Goal: Information Seeking & Learning: Learn about a topic

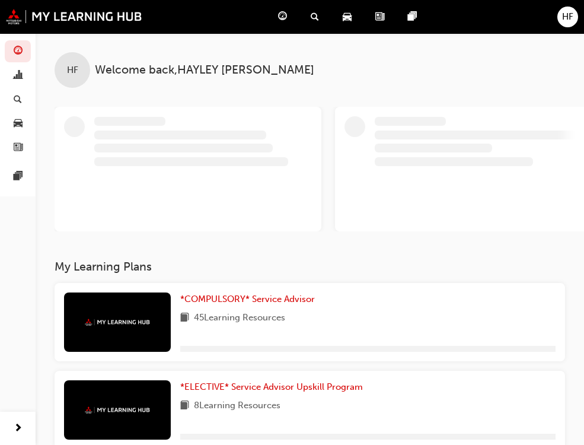
scroll to position [59, 0]
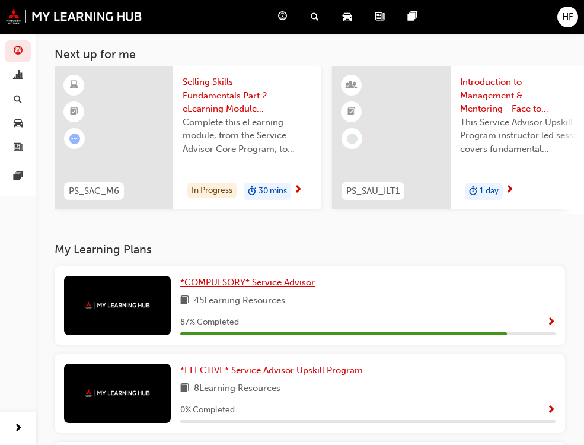
click at [180, 286] on span "*COMPULSORY* Service Advisor" at bounding box center [247, 282] width 135 height 11
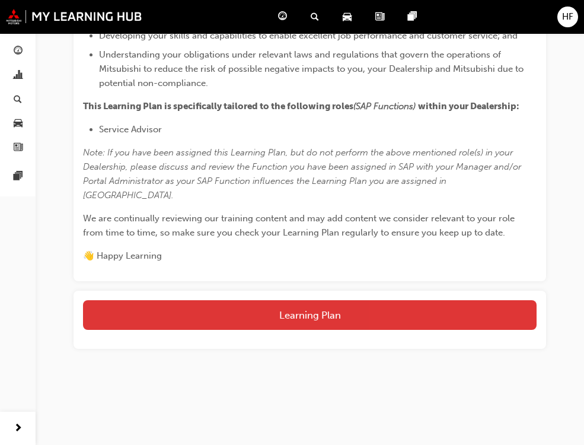
scroll to position [743, 0]
click at [298, 319] on button "Learning Plan" at bounding box center [309, 315] width 453 height 30
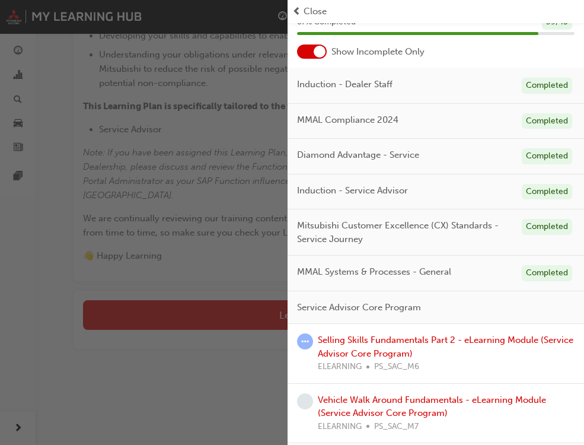
scroll to position [178, 0]
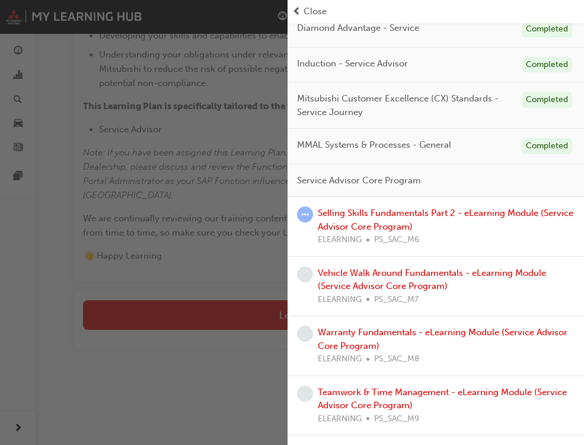
click at [374, 220] on div "Selling Skills Fundamentals Part 2 - eLearning Module (Service Advisor Core Pro…" at bounding box center [446, 226] width 257 height 40
click at [372, 225] on link "Selling Skills Fundamentals Part 2 - eLearning Module (Service Advisor Core Pro…" at bounding box center [445, 219] width 255 height 24
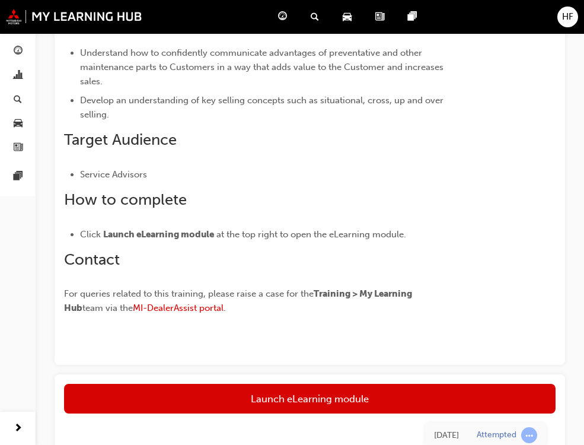
scroll to position [385, 0]
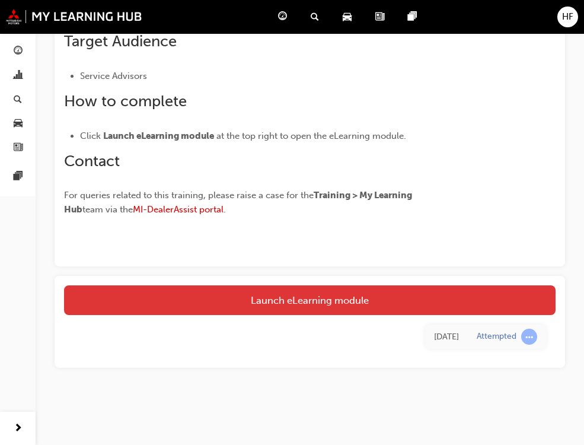
click at [294, 297] on link "Launch eLearning module" at bounding box center [309, 300] width 491 height 30
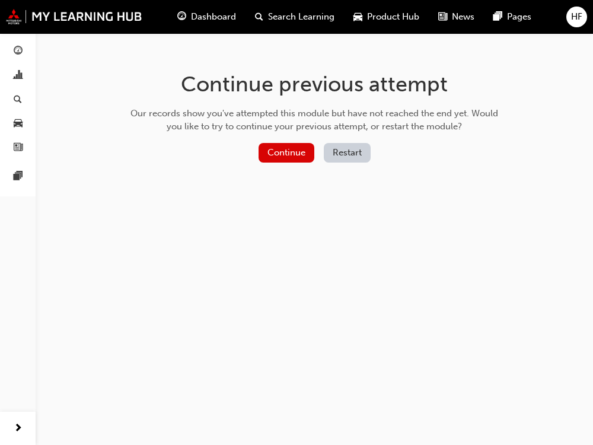
drag, startPoint x: 349, startPoint y: 139, endPoint x: 347, endPoint y: 146, distance: 7.5
click at [348, 142] on div "Continue previous attempt Our records show you've attempted this module but hav…" at bounding box center [313, 119] width 385 height 172
click at [295, 154] on button "Continue" at bounding box center [286, 153] width 56 height 20
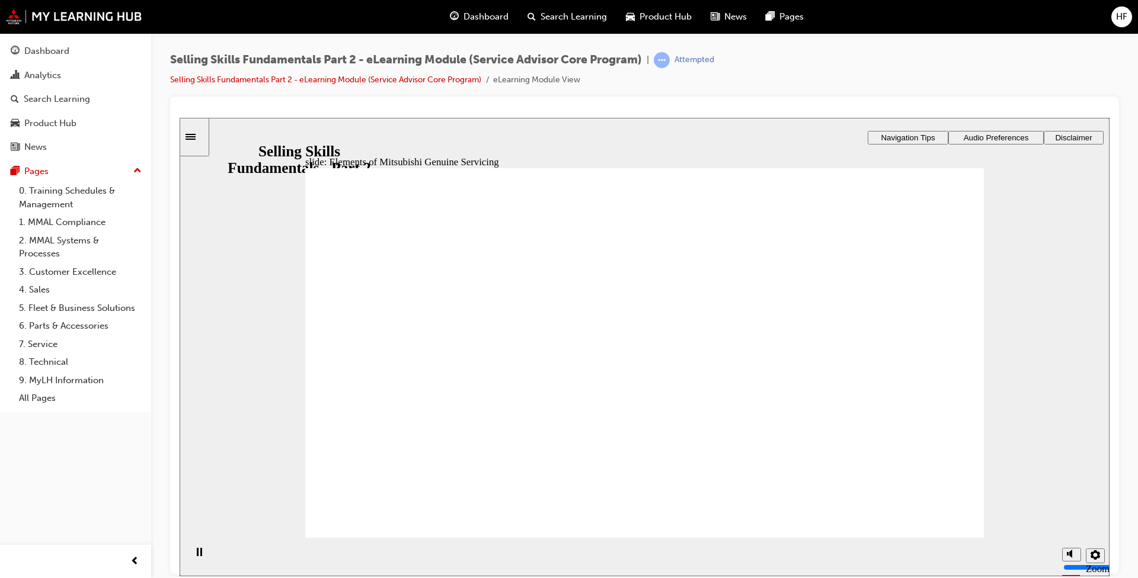
drag, startPoint x: 942, startPoint y: 194, endPoint x: 945, endPoint y: 203, distance: 9.8
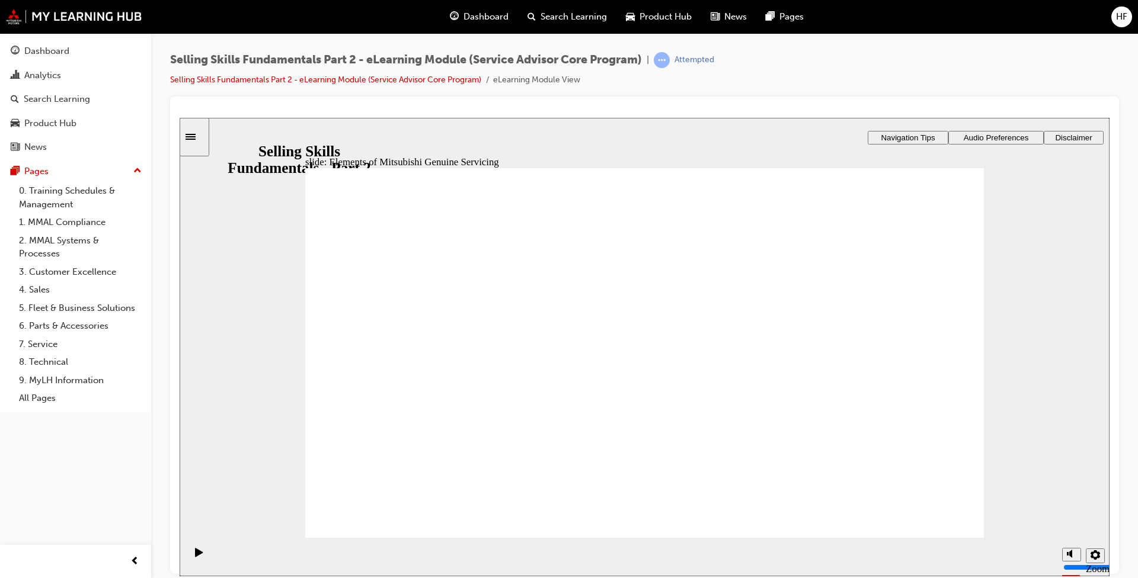
drag, startPoint x: 948, startPoint y: 199, endPoint x: 956, endPoint y: 246, distance: 48.1
drag, startPoint x: 499, startPoint y: 424, endPoint x: 499, endPoint y: 434, distance: 10.1
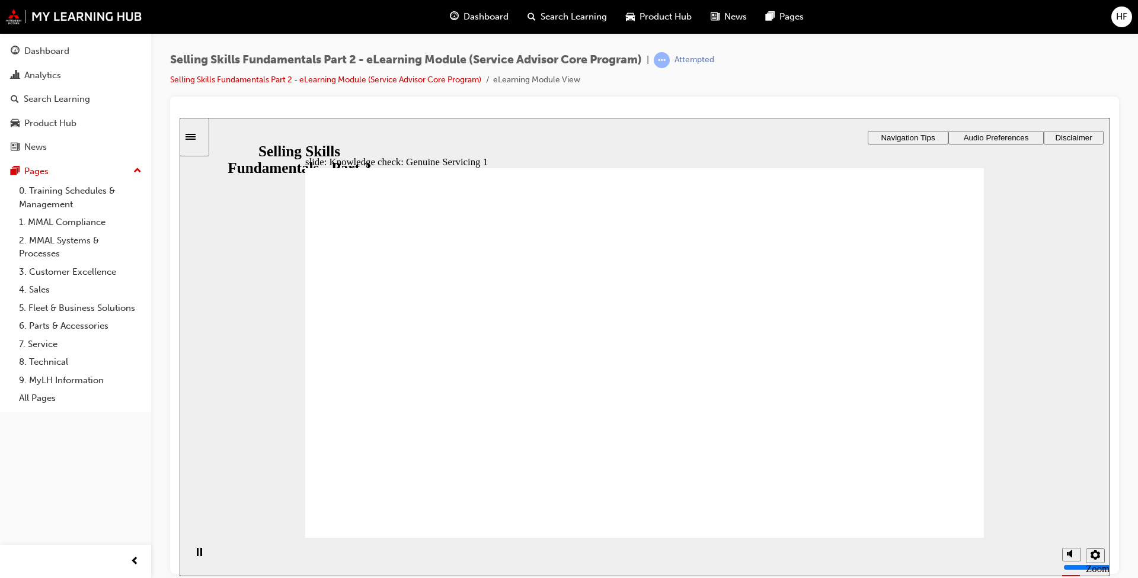
drag, startPoint x: 543, startPoint y: 424, endPoint x: 661, endPoint y: 376, distance: 127.0
drag, startPoint x: 814, startPoint y: 425, endPoint x: 871, endPoint y: 312, distance: 126.4
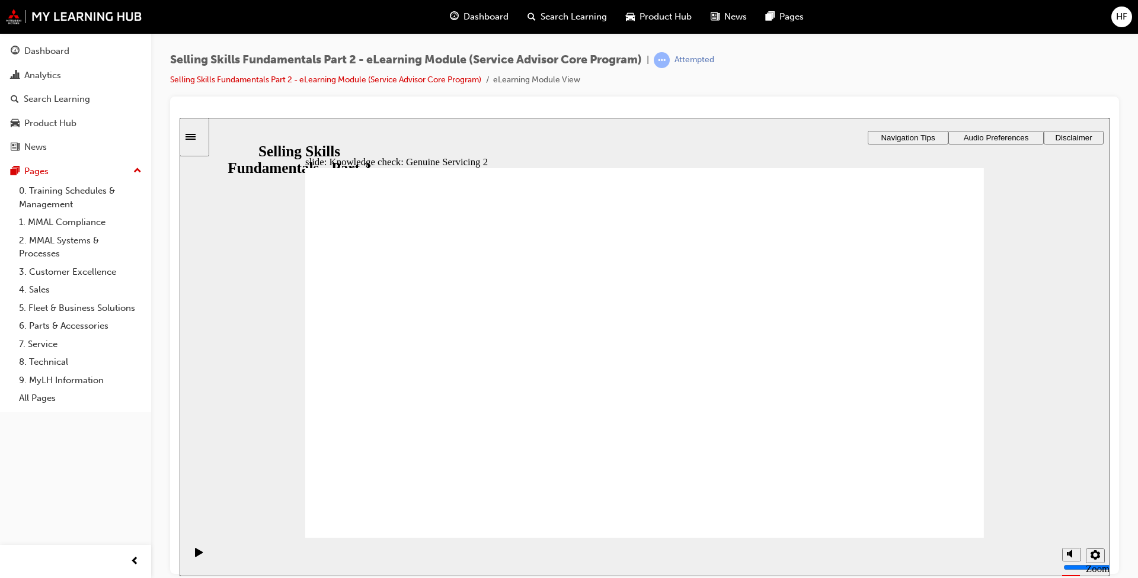
click at [592, 380] on div "slide: Knowledge check: Genuine Servicing 2 Mitsubishi Genuine Servicing Mitsub…" at bounding box center [645, 283] width 930 height 333
drag, startPoint x: 846, startPoint y: 494, endPoint x: 887, endPoint y: 452, distance: 58.3
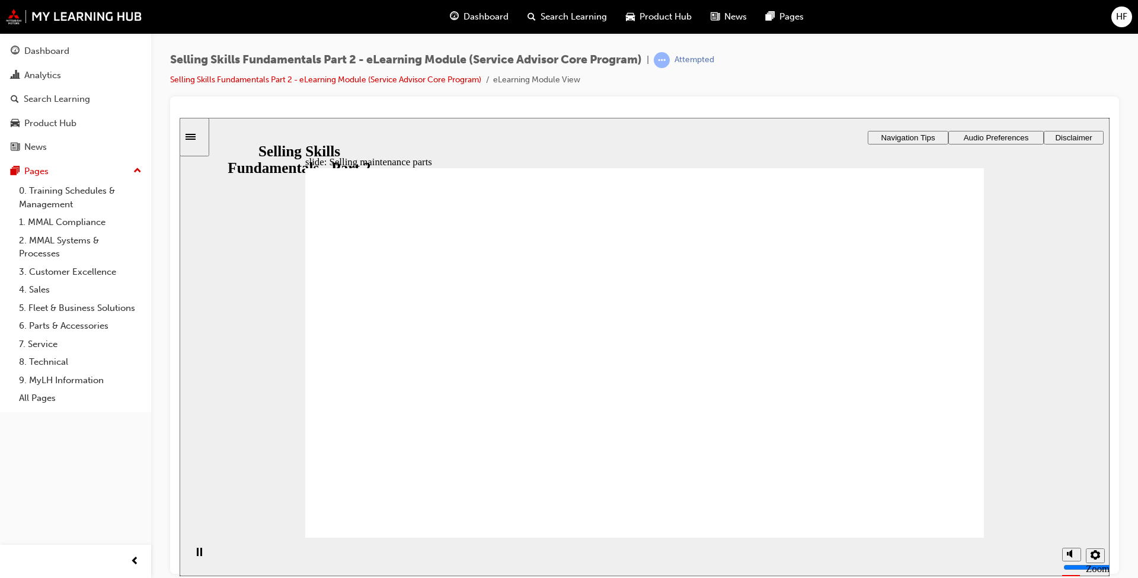
drag, startPoint x: 949, startPoint y: 223, endPoint x: 952, endPoint y: 231, distance: 8.1
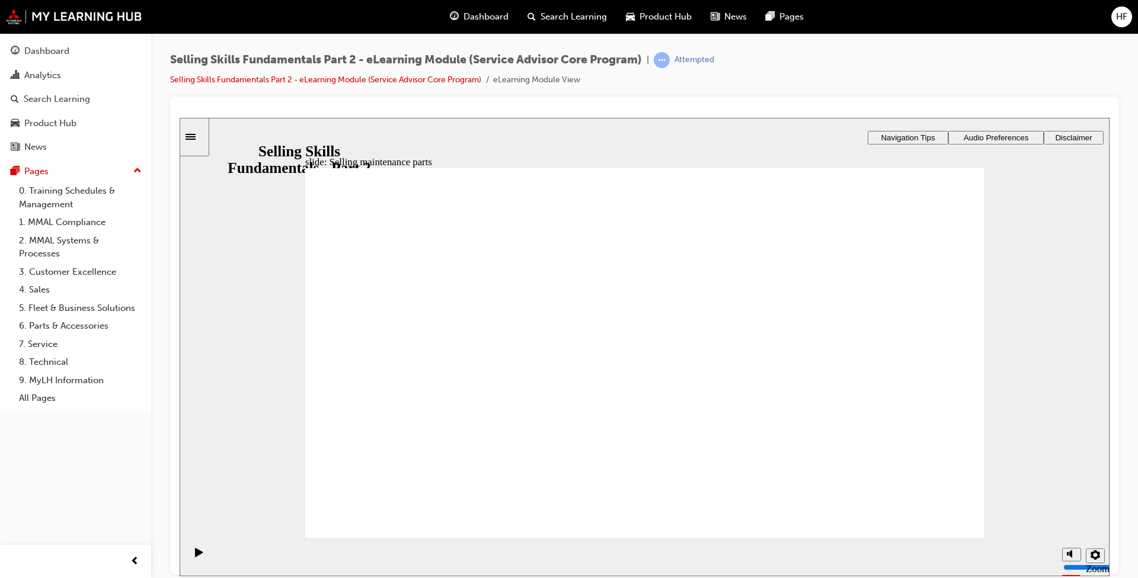
drag, startPoint x: 840, startPoint y: 277, endPoint x: 858, endPoint y: 426, distance: 149.8
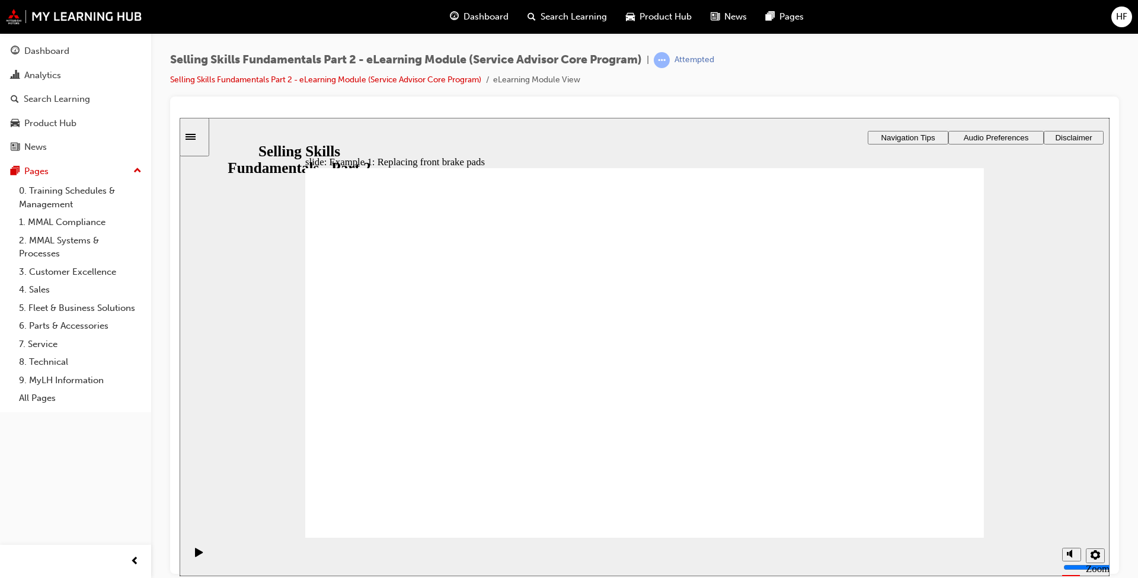
drag, startPoint x: 362, startPoint y: 465, endPoint x: 381, endPoint y: 465, distance: 19.0
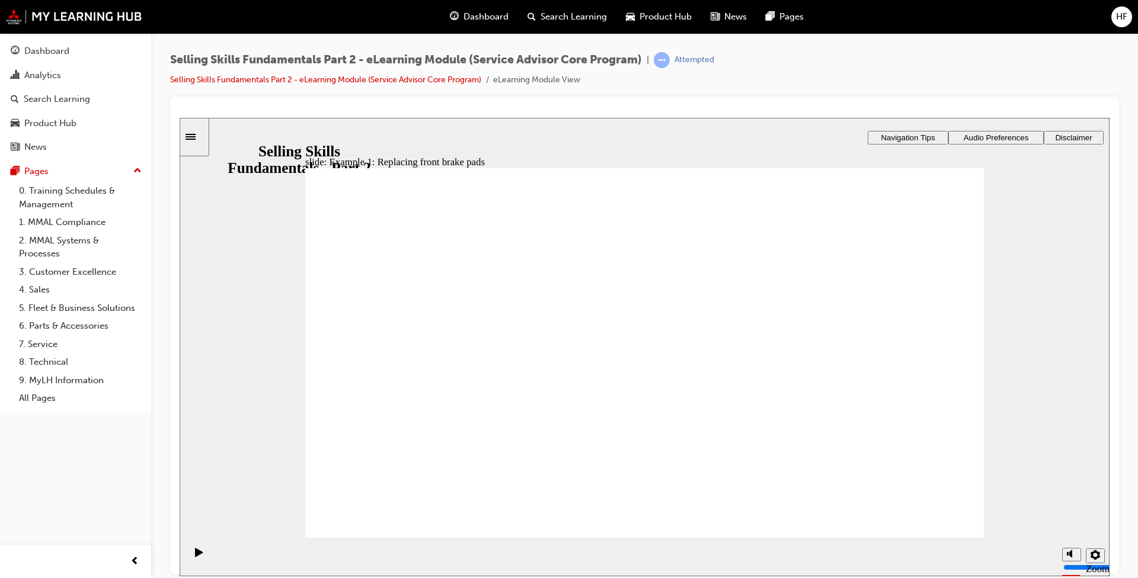
drag, startPoint x: 405, startPoint y: 494, endPoint x: 447, endPoint y: 519, distance: 48.9
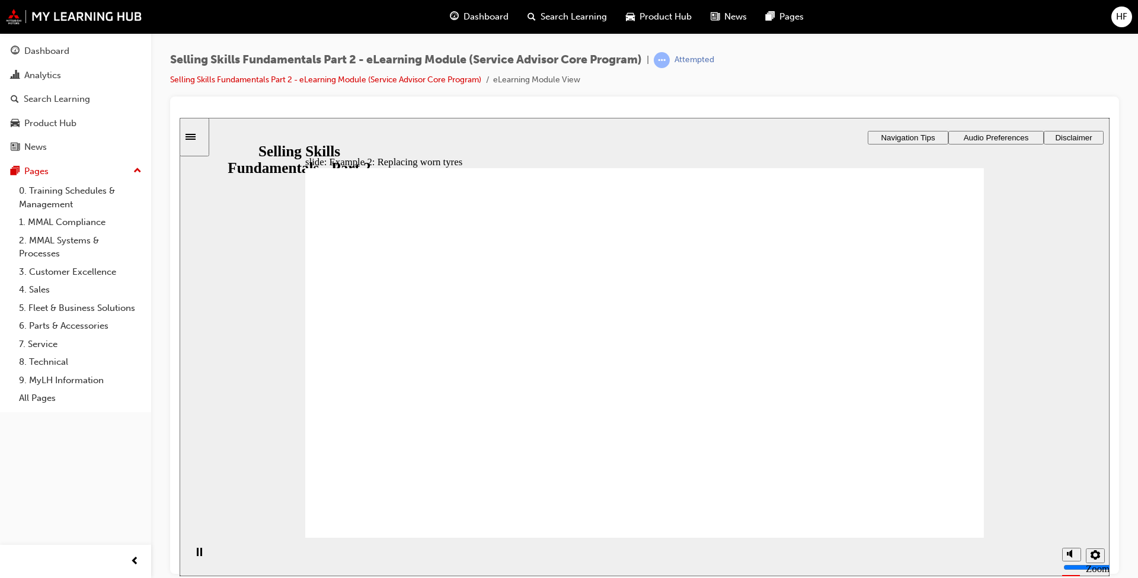
drag, startPoint x: 382, startPoint y: 343, endPoint x: 452, endPoint y: 363, distance: 73.4
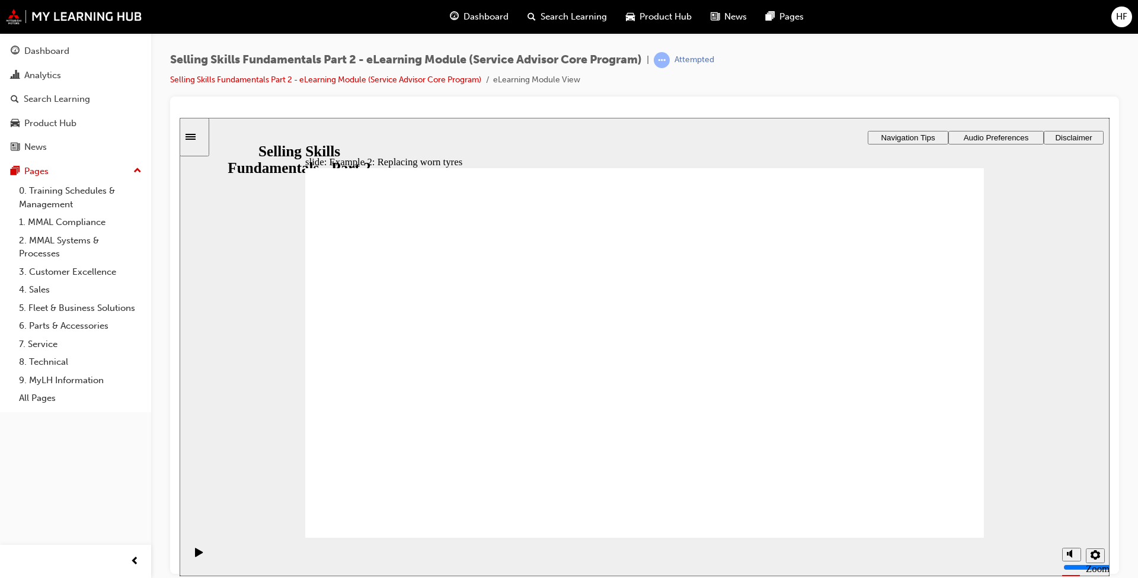
drag, startPoint x: 394, startPoint y: 455, endPoint x: 429, endPoint y: 472, distance: 38.7
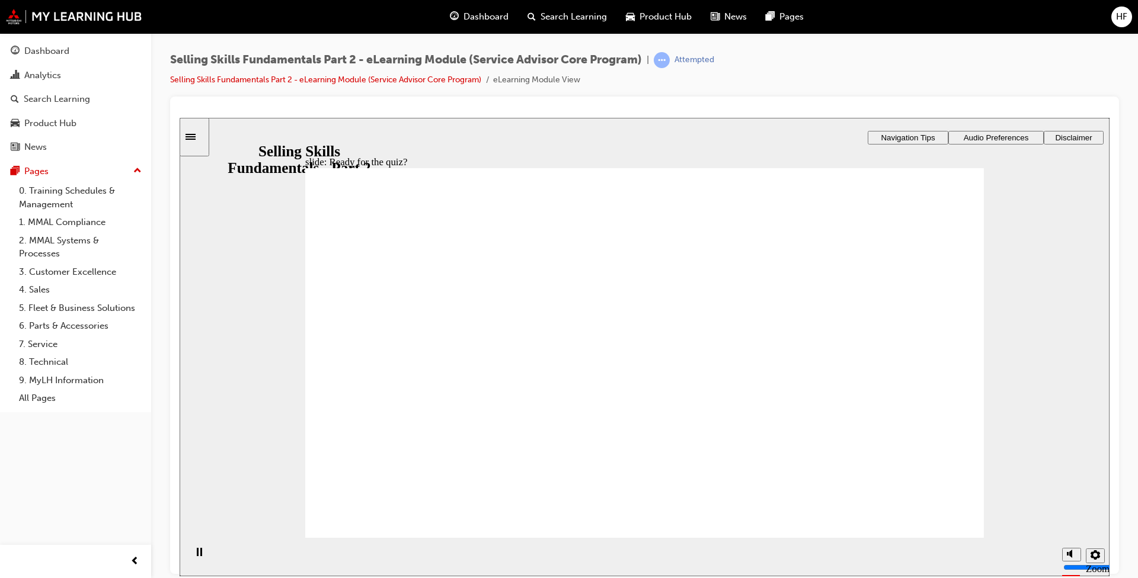
drag, startPoint x: 343, startPoint y: 348, endPoint x: 380, endPoint y: 346, distance: 37.4
checkbox input "true"
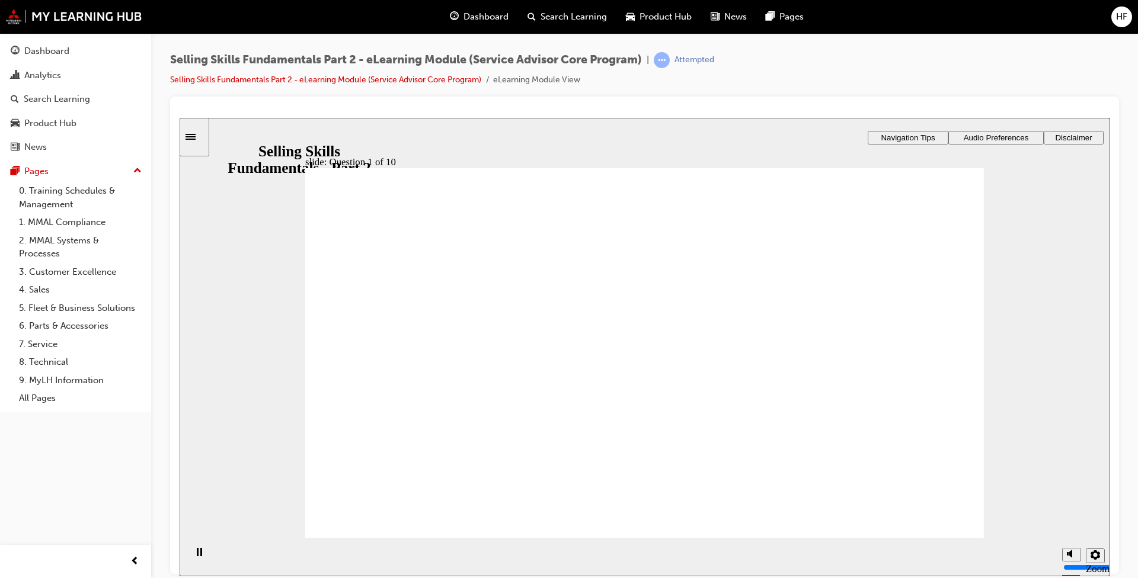
checkbox input "true"
drag, startPoint x: 337, startPoint y: 439, endPoint x: 357, endPoint y: 440, distance: 20.2
checkbox input "true"
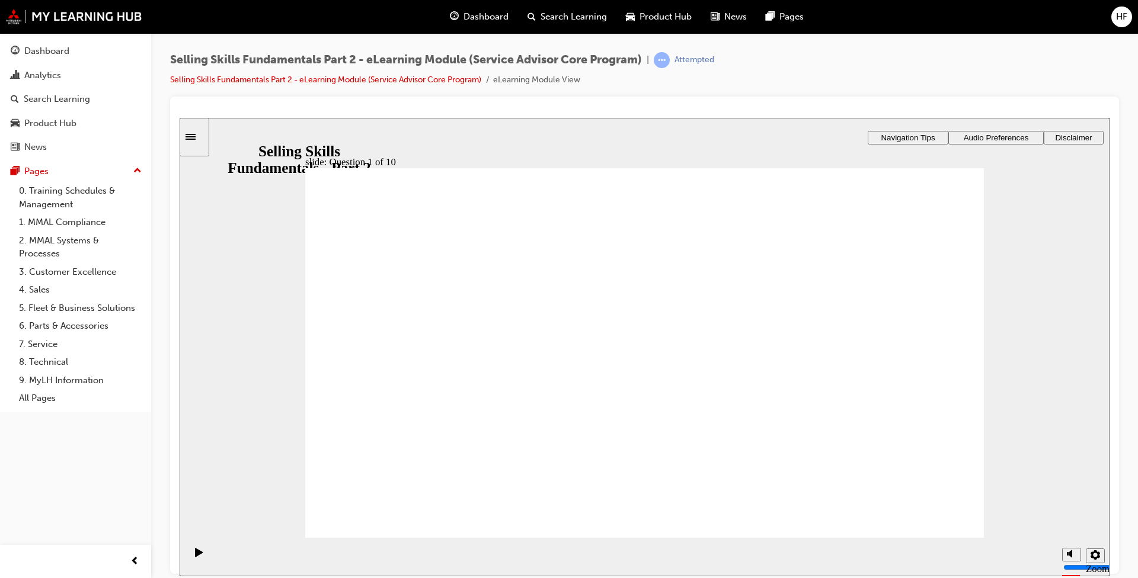
drag, startPoint x: 338, startPoint y: 311, endPoint x: 446, endPoint y: 402, distance: 140.9
checkbox input "true"
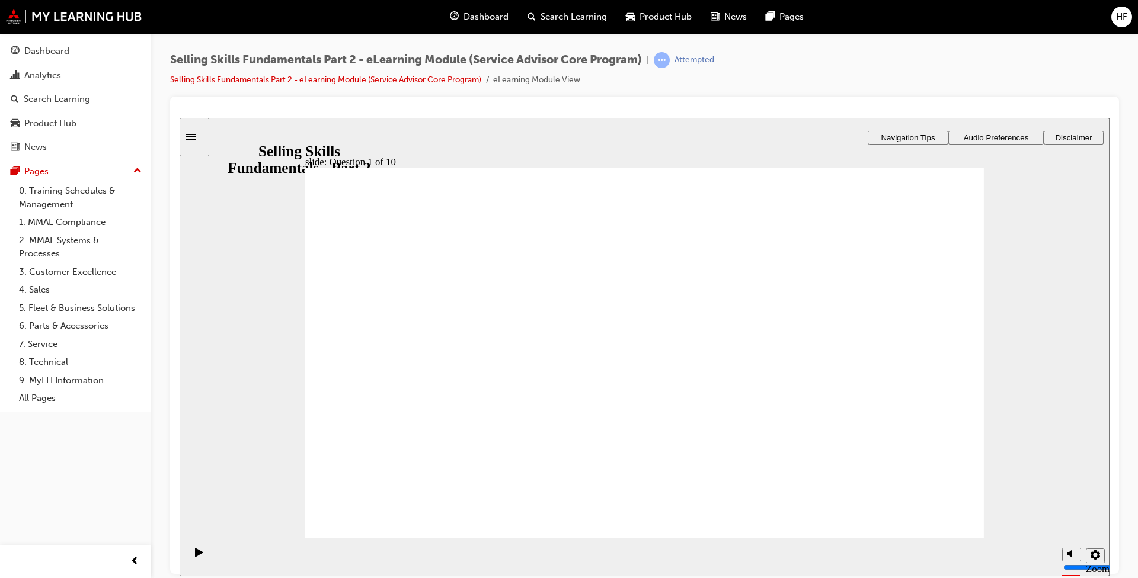
click at [592, 423] on div "slide: Question 2 of 10 Evidence Benefit Function Feature Rectangle 1 Rectangle…" at bounding box center [645, 283] width 930 height 333
drag, startPoint x: 824, startPoint y: 476, endPoint x: 834, endPoint y: 475, distance: 10.1
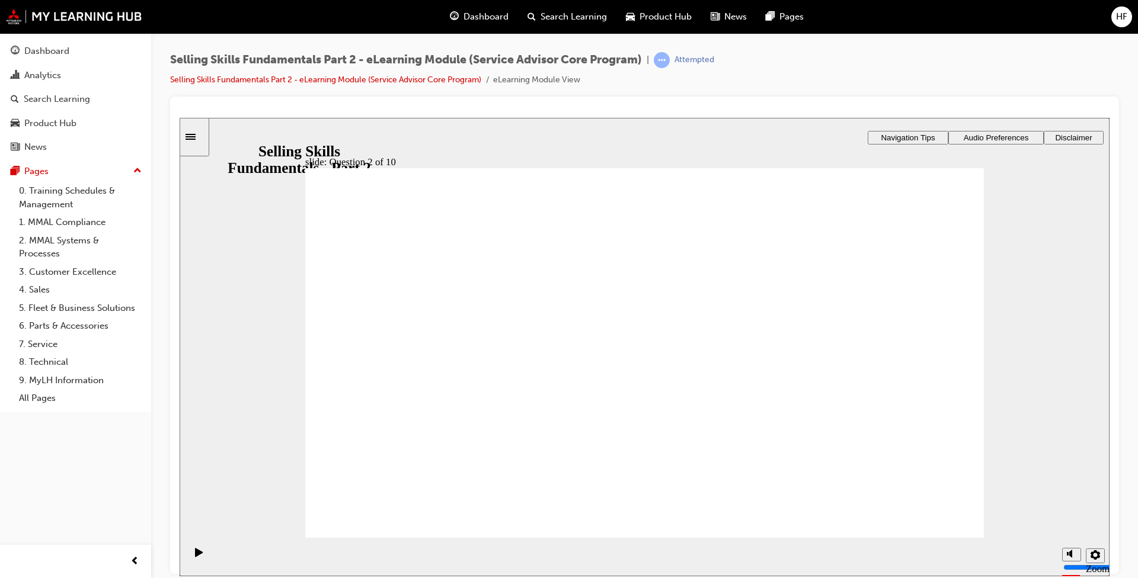
drag, startPoint x: 390, startPoint y: 502, endPoint x: 398, endPoint y: 502, distance: 7.7
drag, startPoint x: 346, startPoint y: 368, endPoint x: 365, endPoint y: 445, distance: 78.9
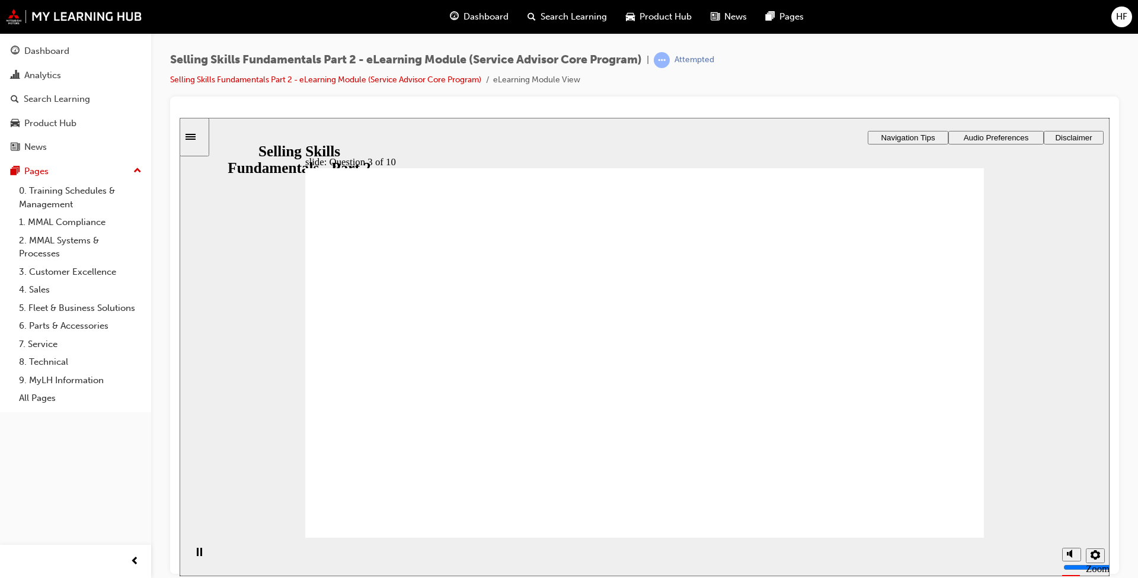
radio input "true"
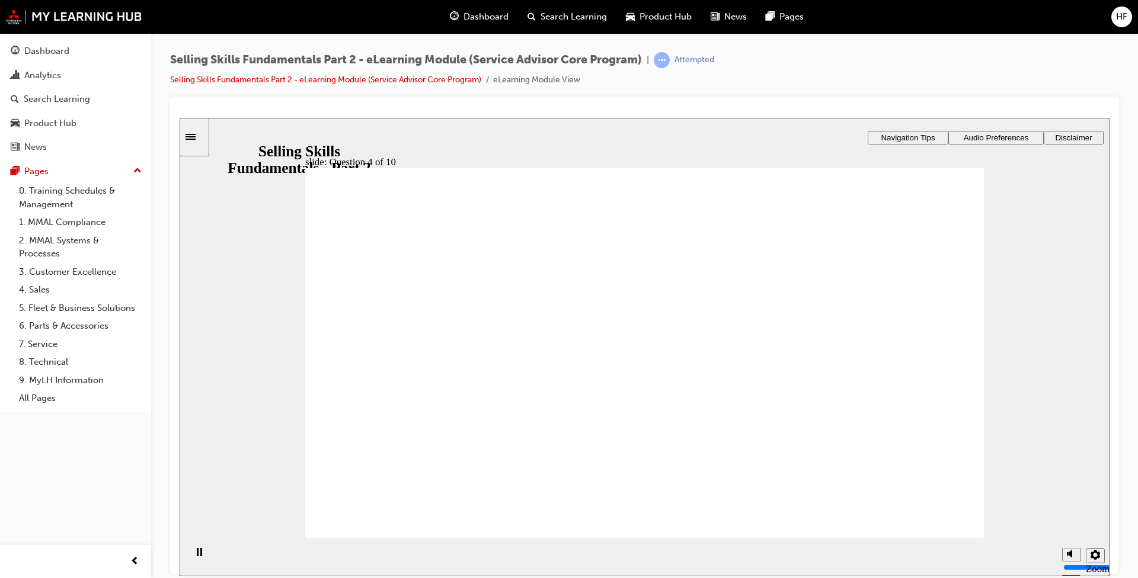
checkbox input "true"
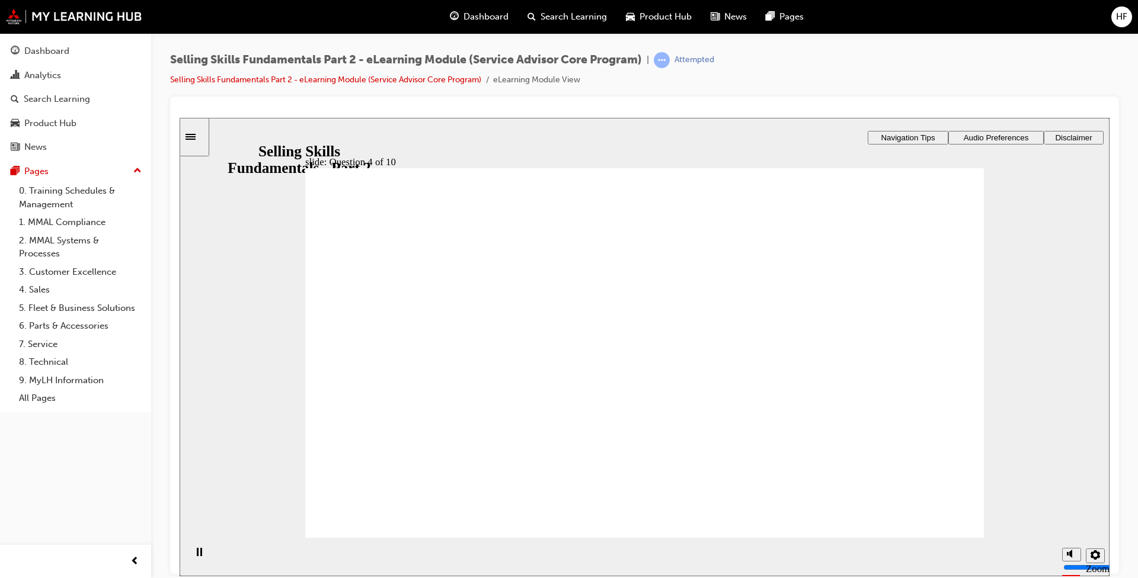
checkbox input "true"
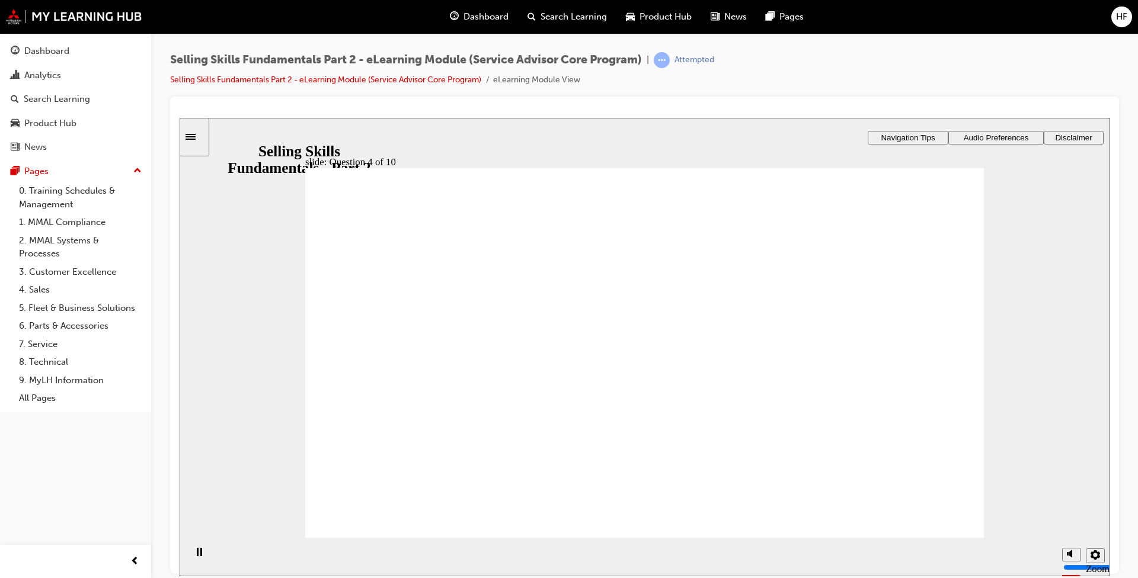
click at [548, 444] on div "slide: Question 5 of 10 Feature Evidence Function Benefit Rectangle 1 Rectangle…" at bounding box center [645, 283] width 930 height 333
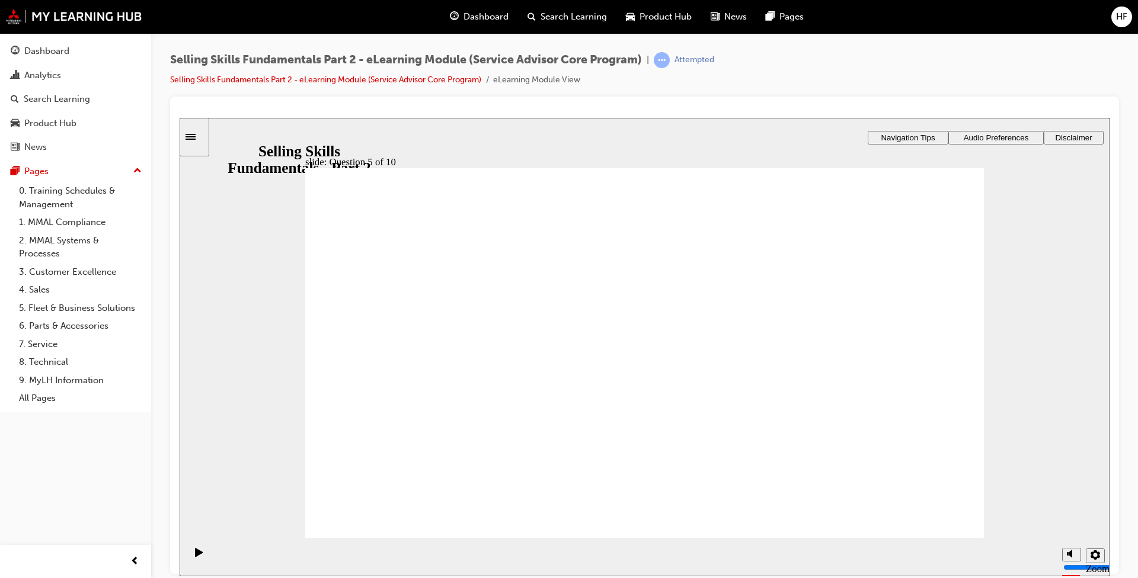
drag, startPoint x: 810, startPoint y: 499, endPoint x: 818, endPoint y: 498, distance: 9.0
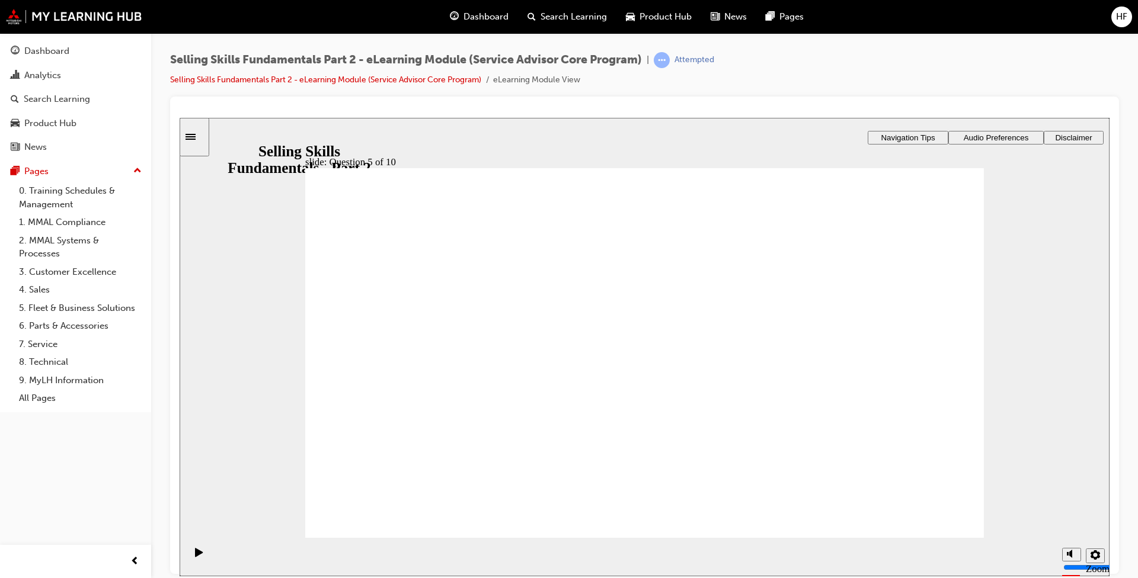
radio input "true"
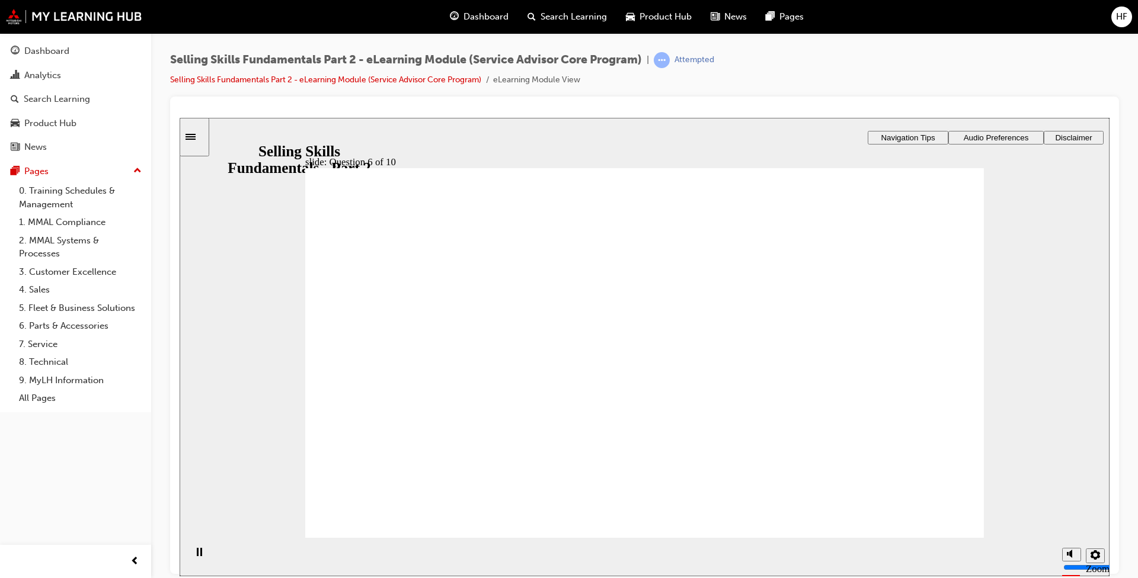
drag, startPoint x: 803, startPoint y: 469, endPoint x: 827, endPoint y: 460, distance: 25.3
drag, startPoint x: 820, startPoint y: 430, endPoint x: 960, endPoint y: 377, distance: 149.5
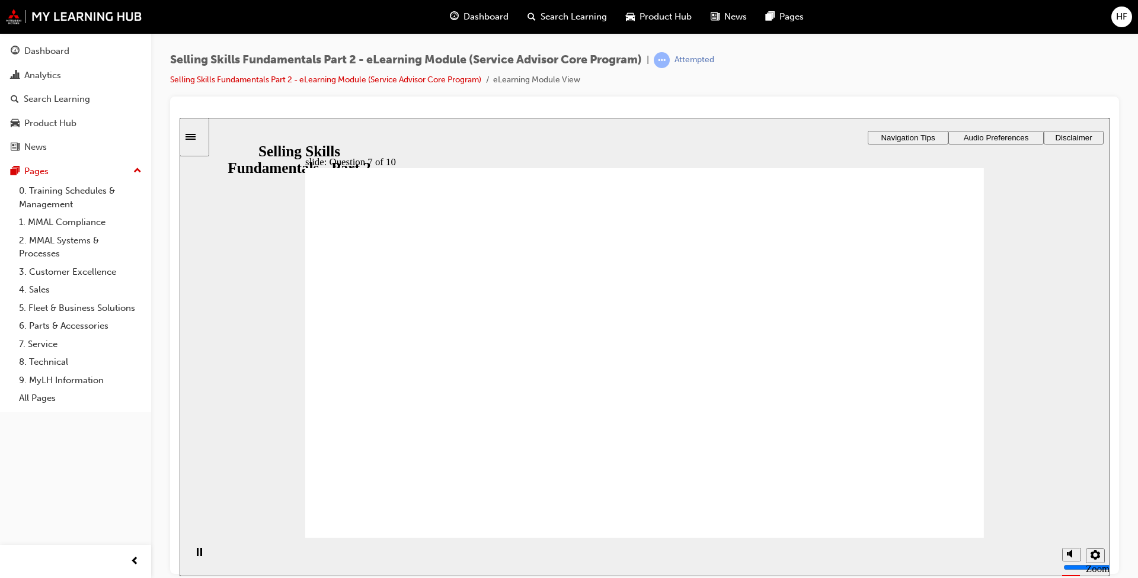
radio input "true"
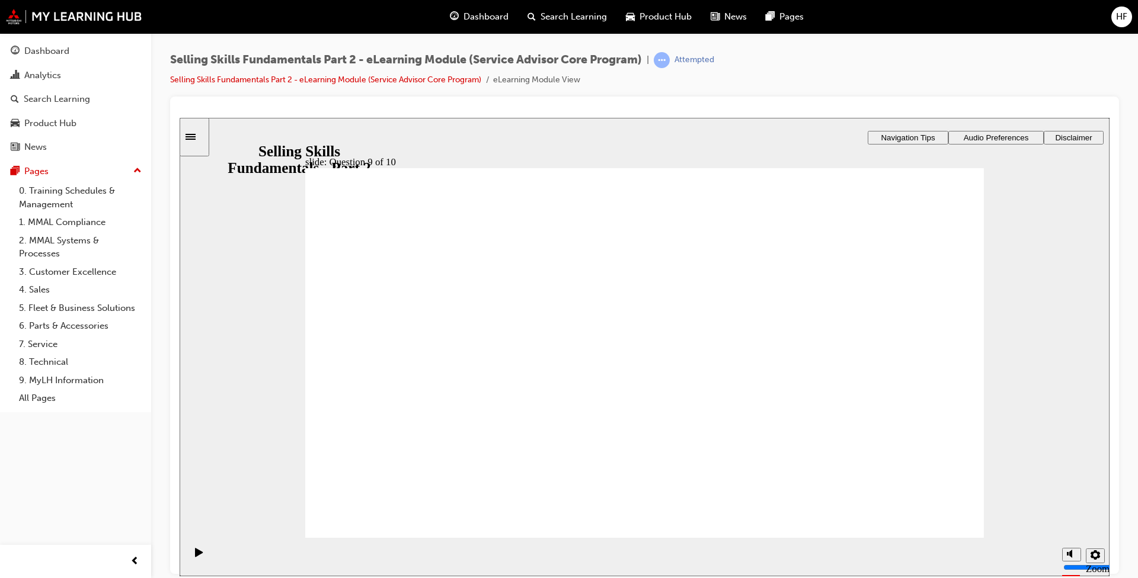
radio input "true"
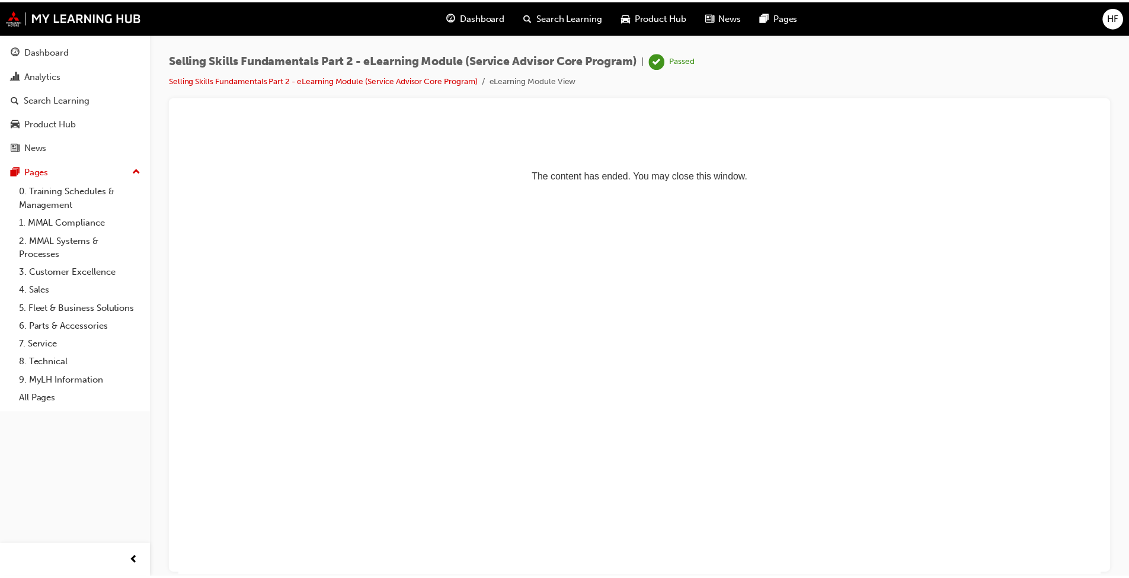
scroll to position [0, 0]
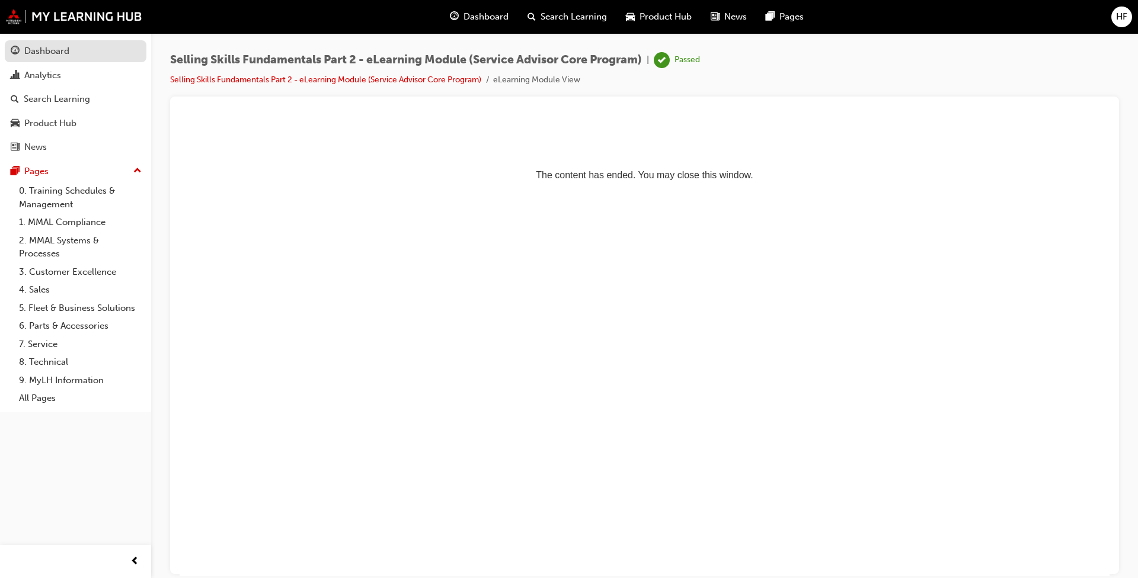
click at [41, 56] on div "Dashboard" at bounding box center [46, 51] width 45 height 14
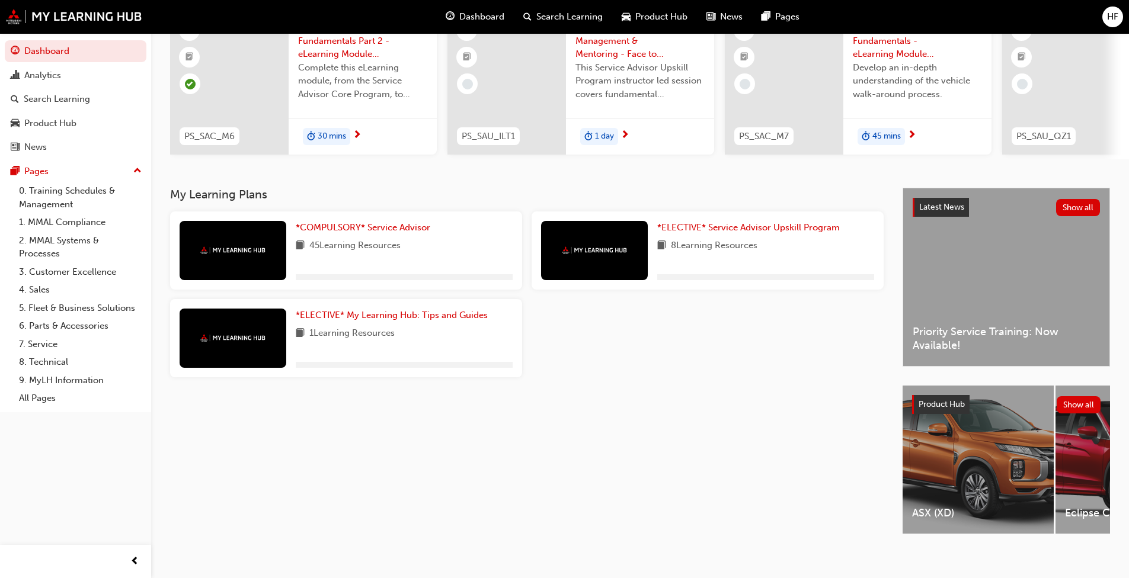
scroll to position [119, 0]
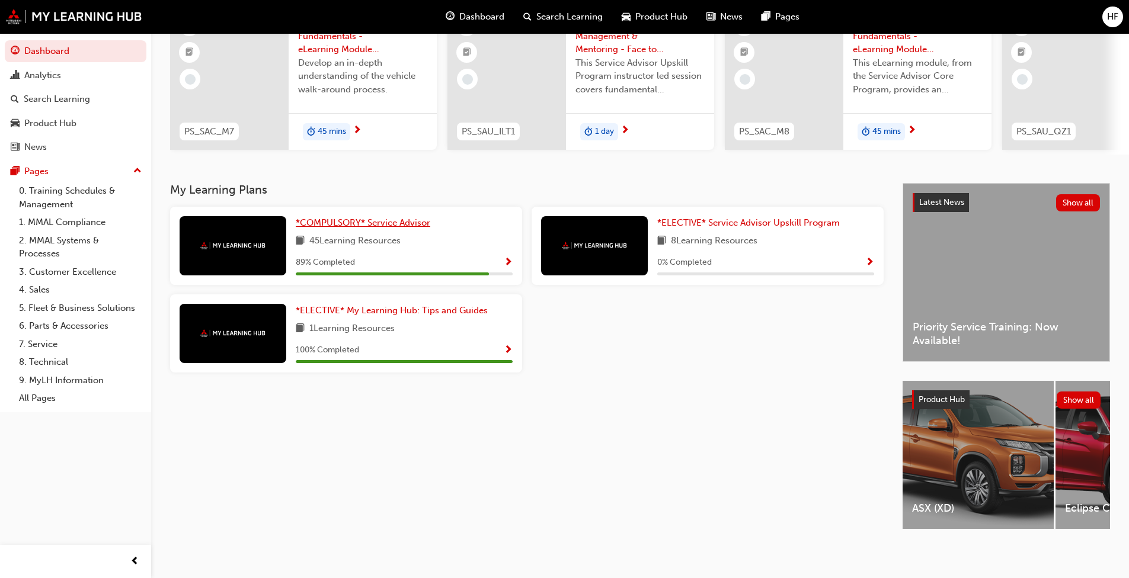
click at [346, 225] on span "*COMPULSORY* Service Advisor" at bounding box center [363, 223] width 135 height 11
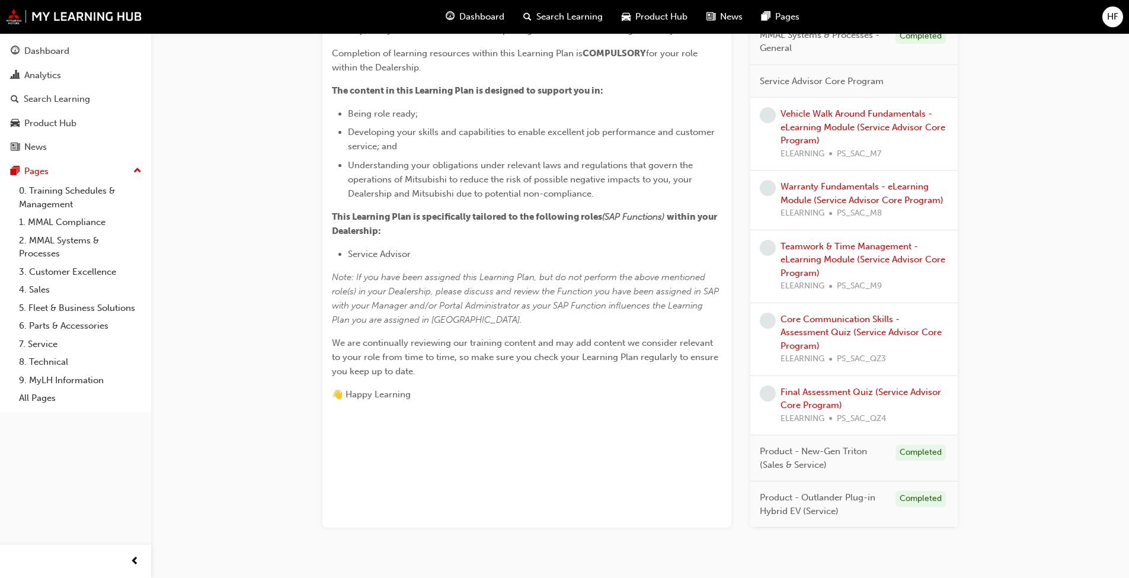
scroll to position [271, 0]
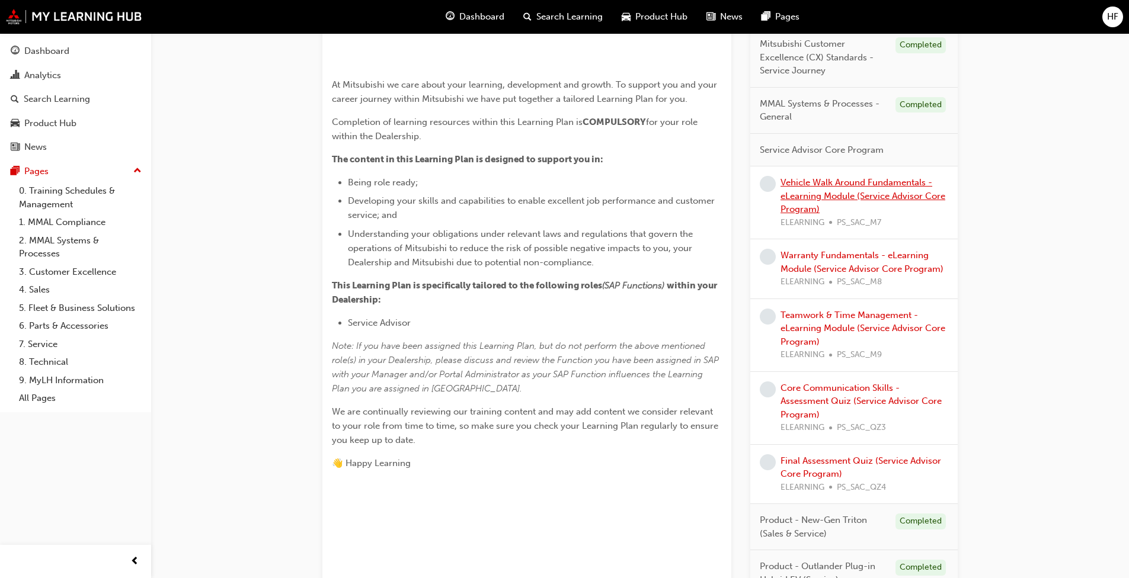
click at [592, 215] on link "Vehicle Walk Around Fundamentals - eLearning Module (Service Advisor Core Progr…" at bounding box center [863, 195] width 165 height 37
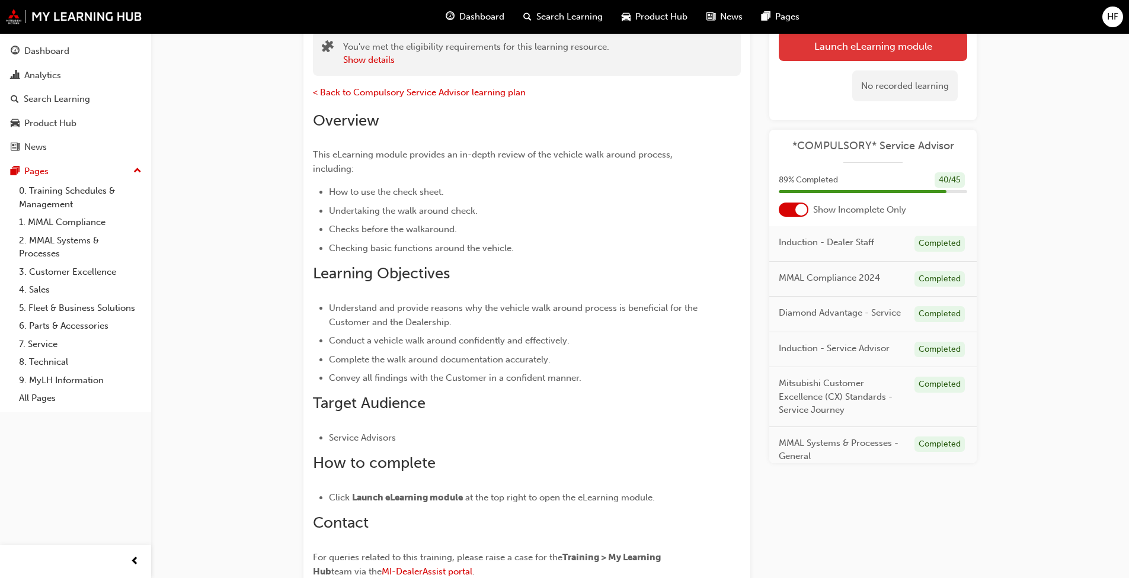
scroll to position [110, 0]
click at [592, 37] on link "Launch eLearning module" at bounding box center [873, 47] width 188 height 30
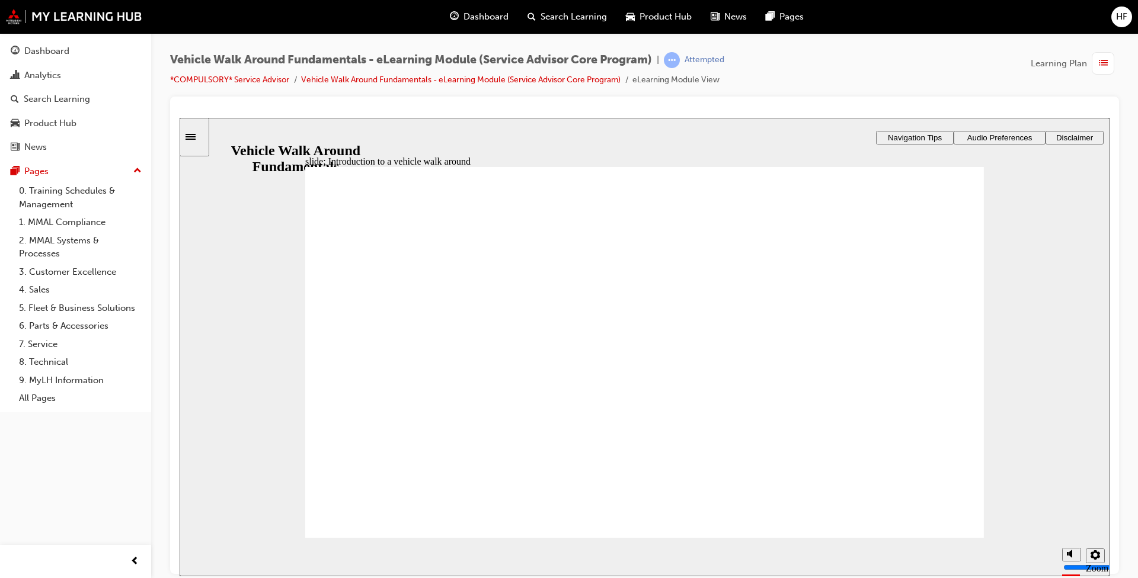
drag, startPoint x: 811, startPoint y: 303, endPoint x: 817, endPoint y: 302, distance: 6.0
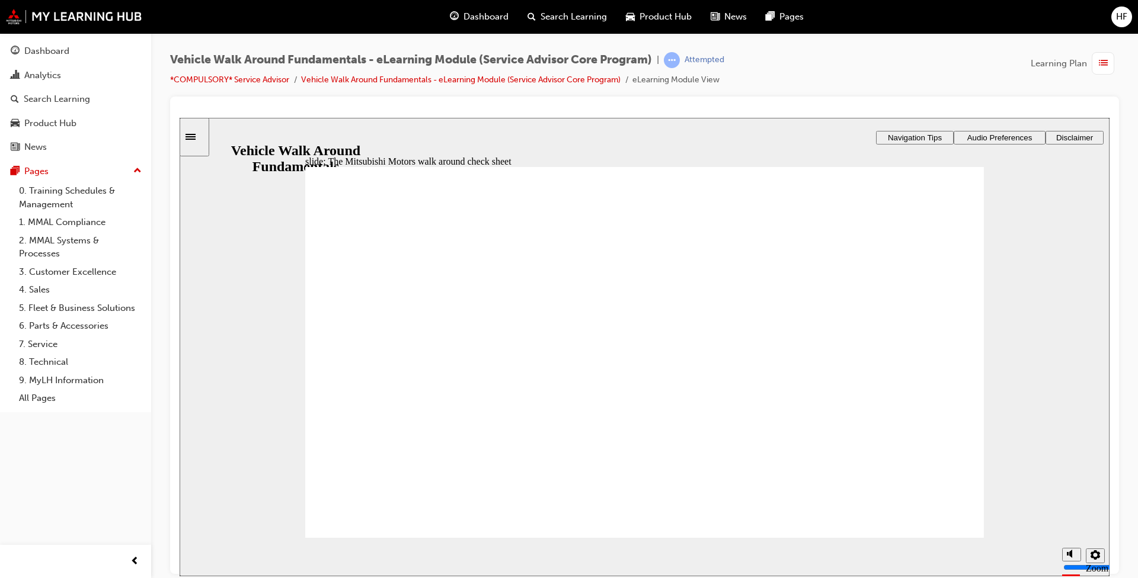
drag, startPoint x: 530, startPoint y: 402, endPoint x: 554, endPoint y: 407, distance: 24.2
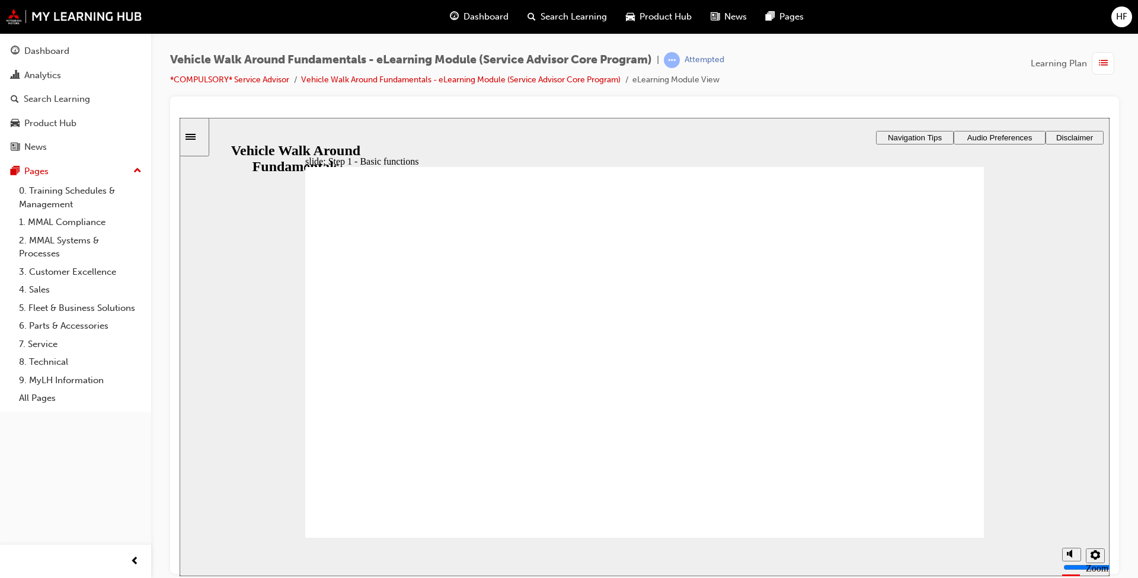
drag, startPoint x: 945, startPoint y: 229, endPoint x: 944, endPoint y: 236, distance: 7.2
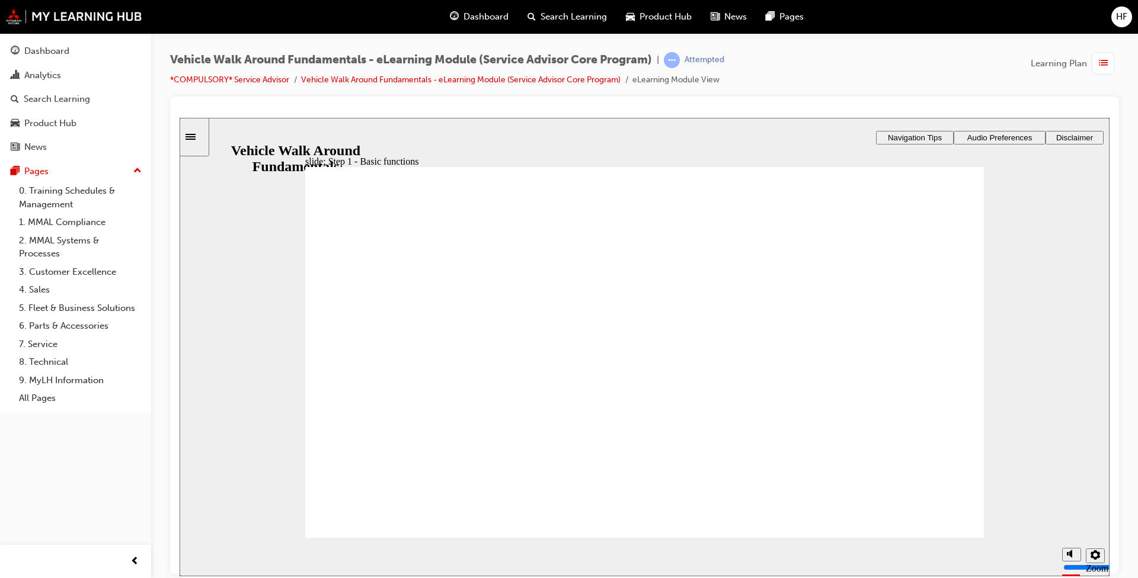
drag, startPoint x: 942, startPoint y: 237, endPoint x: 985, endPoint y: 312, distance: 86.0
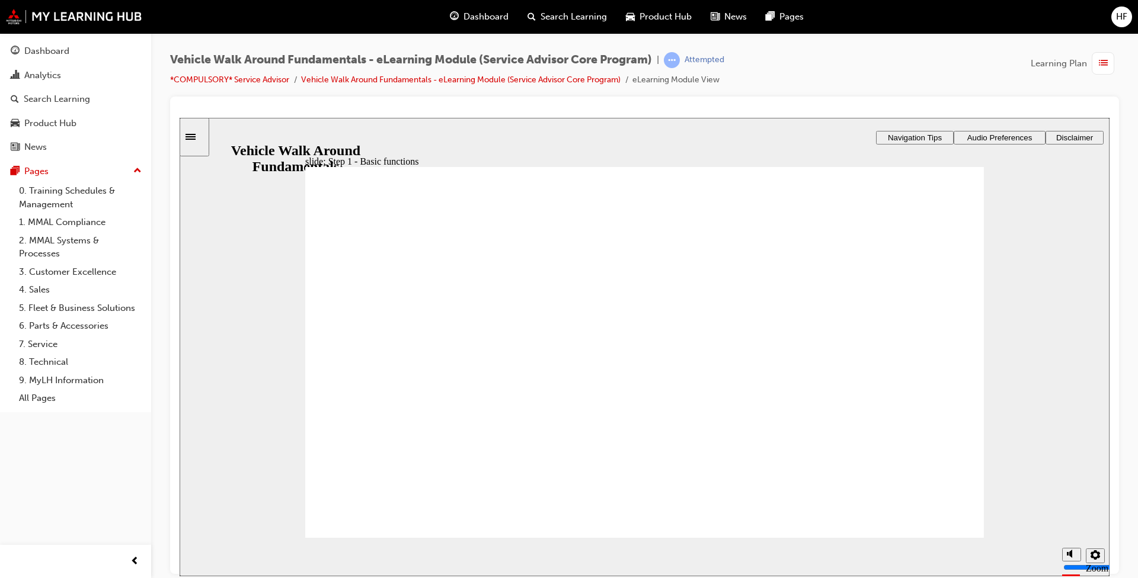
drag, startPoint x: 932, startPoint y: 236, endPoint x: 927, endPoint y: 338, distance: 101.5
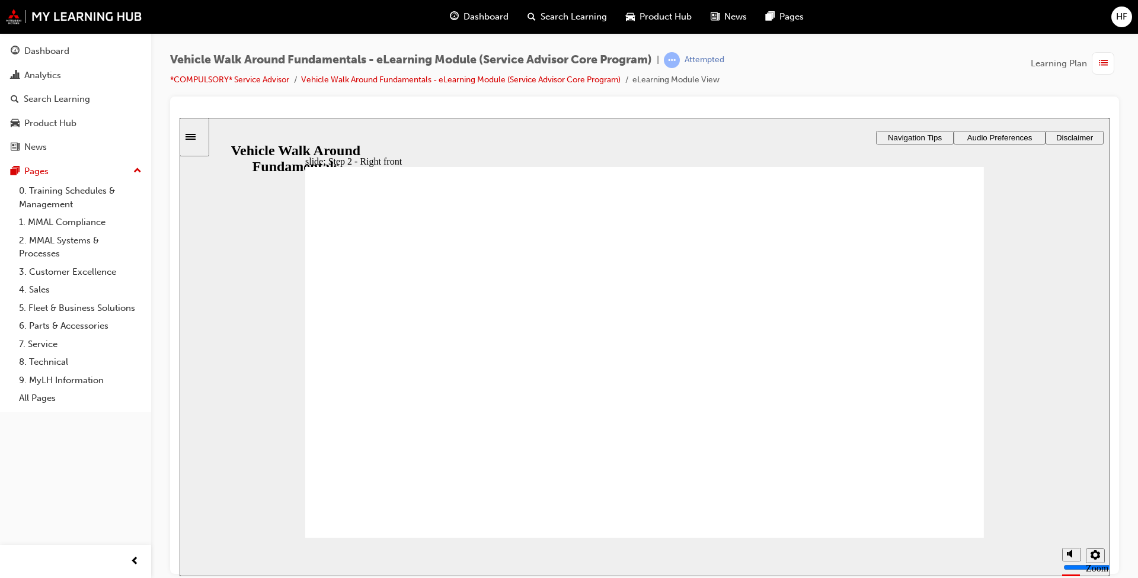
drag, startPoint x: 941, startPoint y: 244, endPoint x: 947, endPoint y: 256, distance: 13.5
drag, startPoint x: 942, startPoint y: 240, endPoint x: 941, endPoint y: 252, distance: 11.9
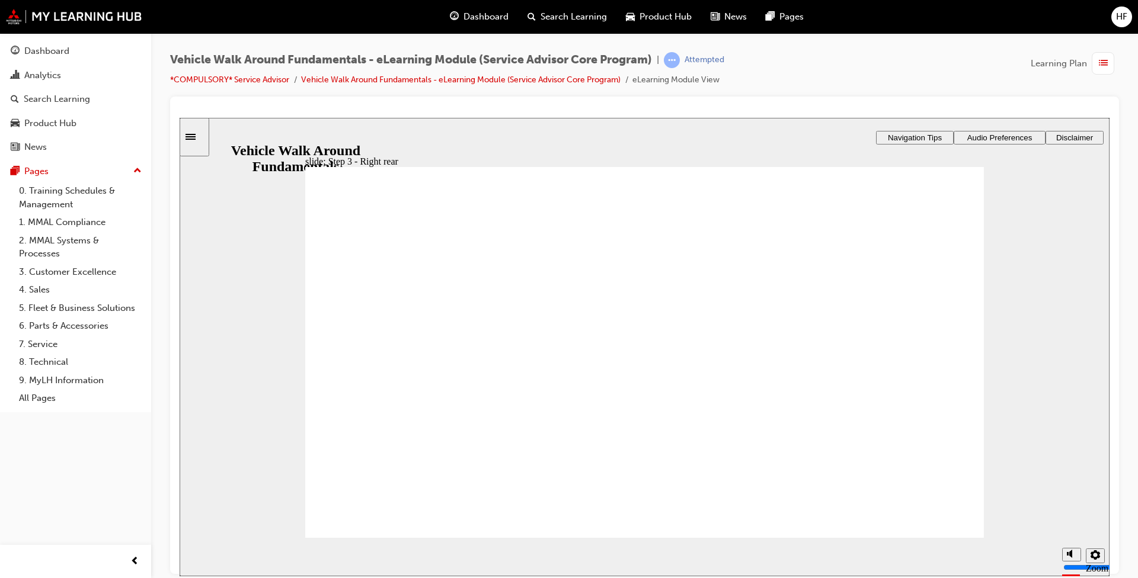
drag, startPoint x: 634, startPoint y: 298, endPoint x: 654, endPoint y: 307, distance: 22.3
drag, startPoint x: 938, startPoint y: 232, endPoint x: 958, endPoint y: 252, distance: 28.1
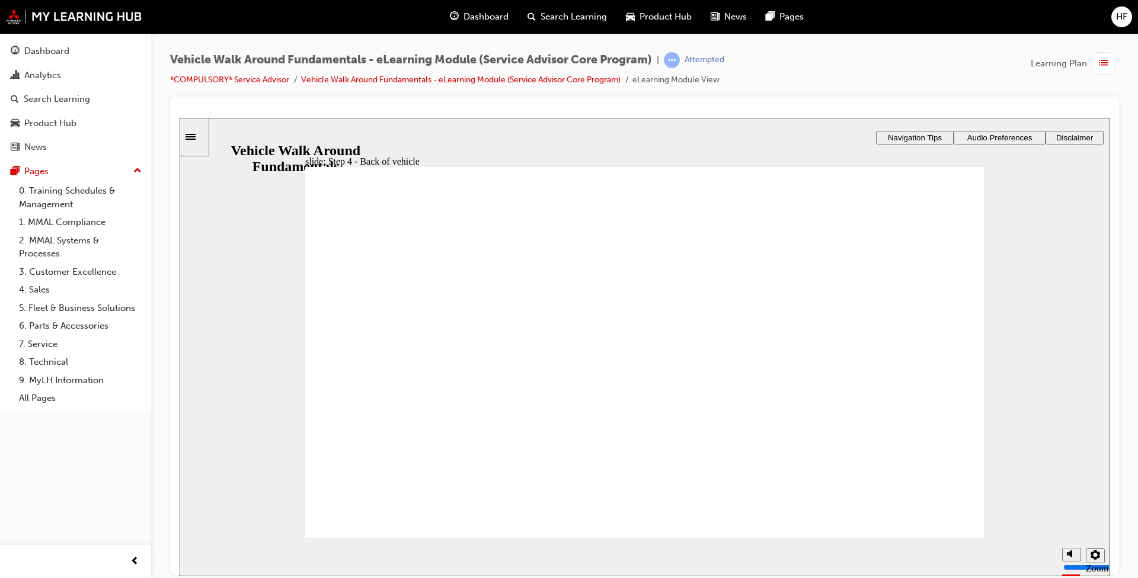
drag, startPoint x: 935, startPoint y: 230, endPoint x: 753, endPoint y: 512, distance: 335.4
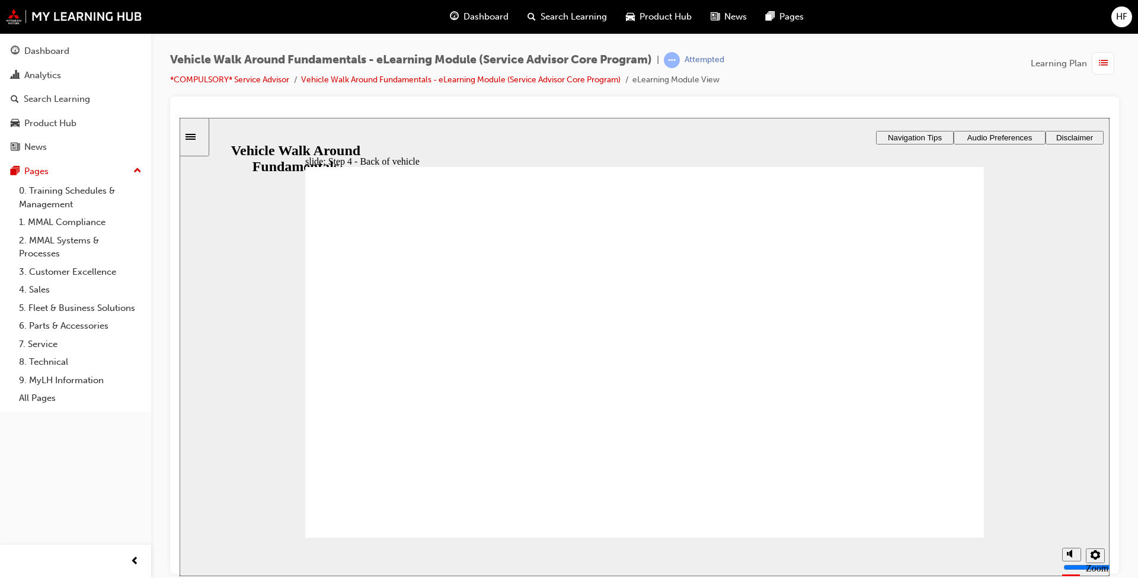
drag, startPoint x: 939, startPoint y: 235, endPoint x: 996, endPoint y: 338, distance: 117.3
